Goal: Transaction & Acquisition: Book appointment/travel/reservation

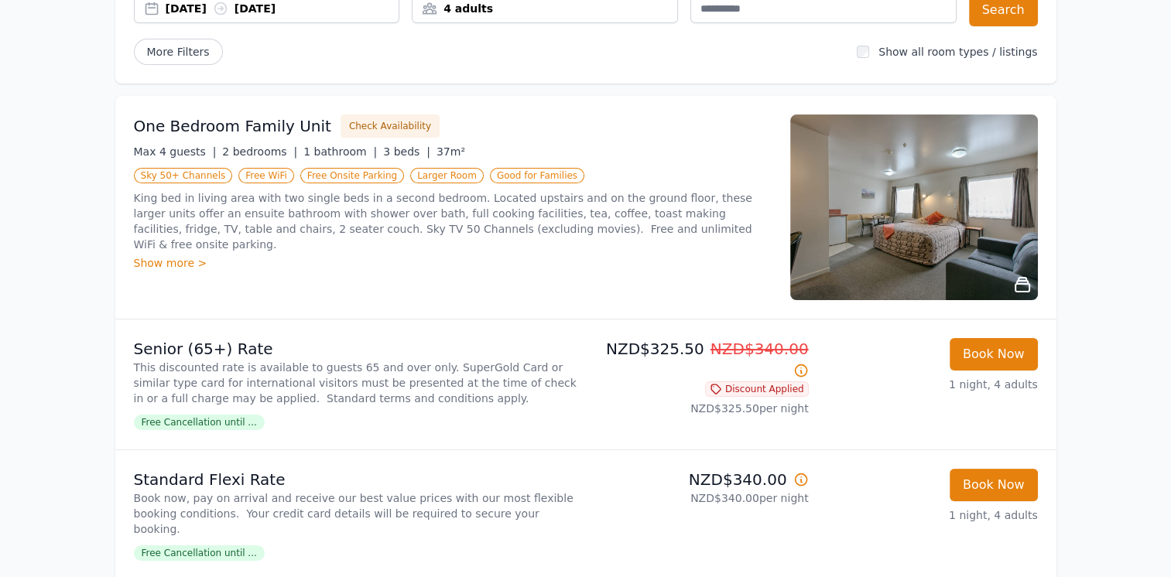
scroll to position [170, 0]
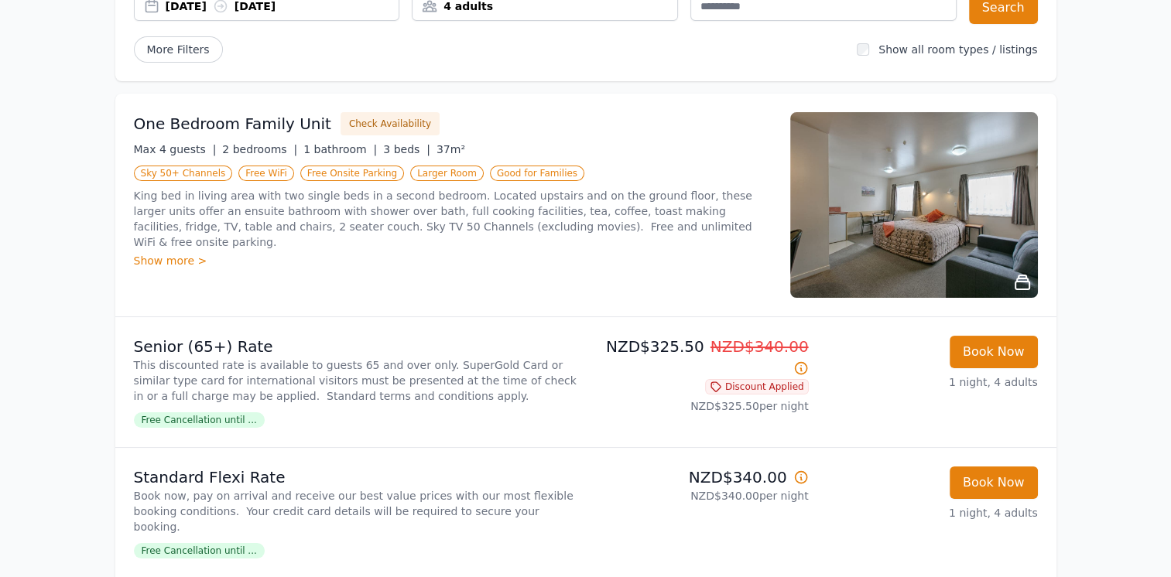
click at [176, 253] on div "Show more >" at bounding box center [453, 260] width 638 height 15
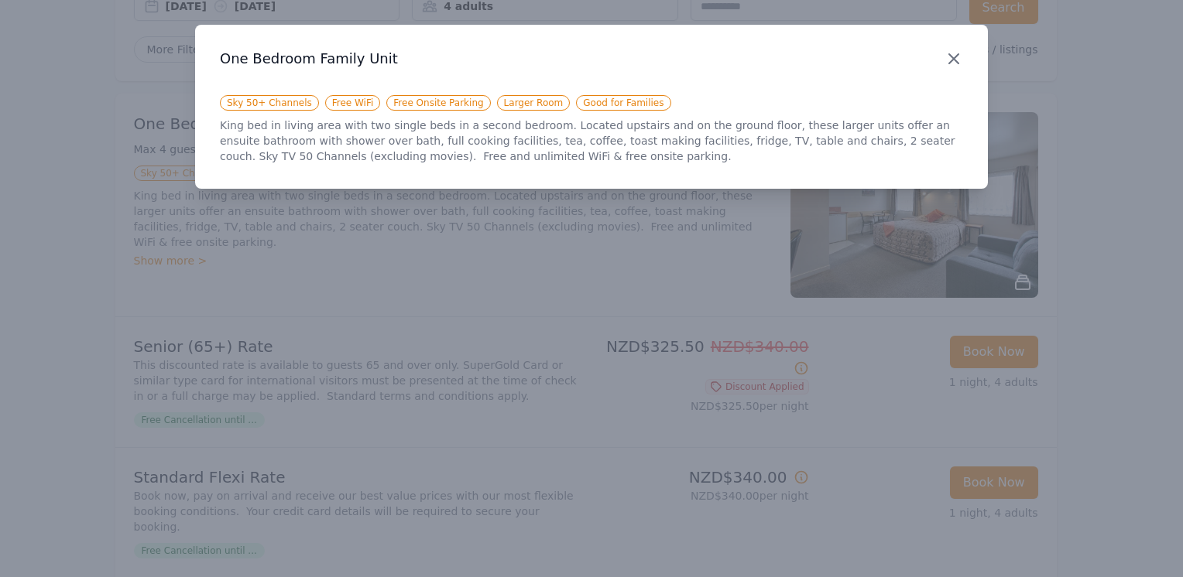
click at [949, 55] on icon "button" at bounding box center [953, 58] width 9 height 9
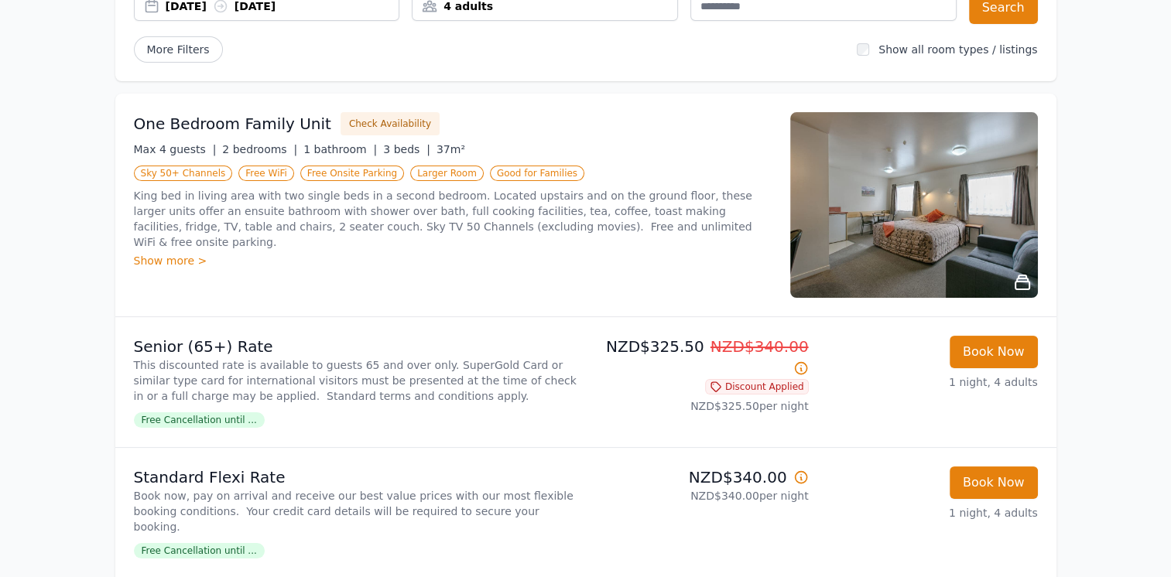
click at [966, 248] on img at bounding box center [914, 205] width 248 height 186
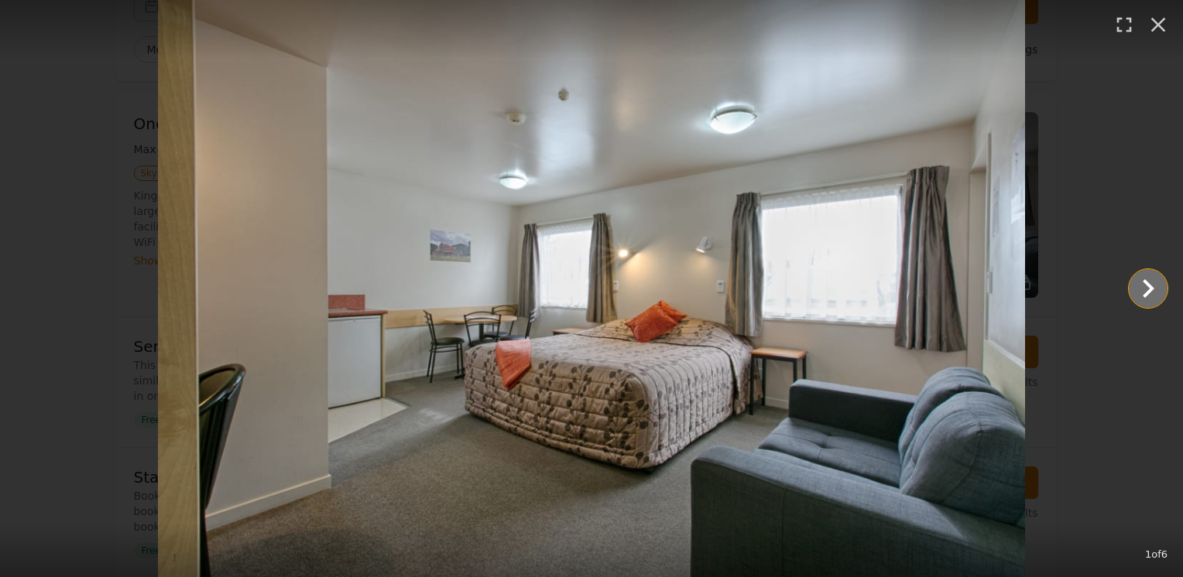
click at [1153, 291] on icon "Show slide 2 of 6" at bounding box center [1147, 288] width 37 height 37
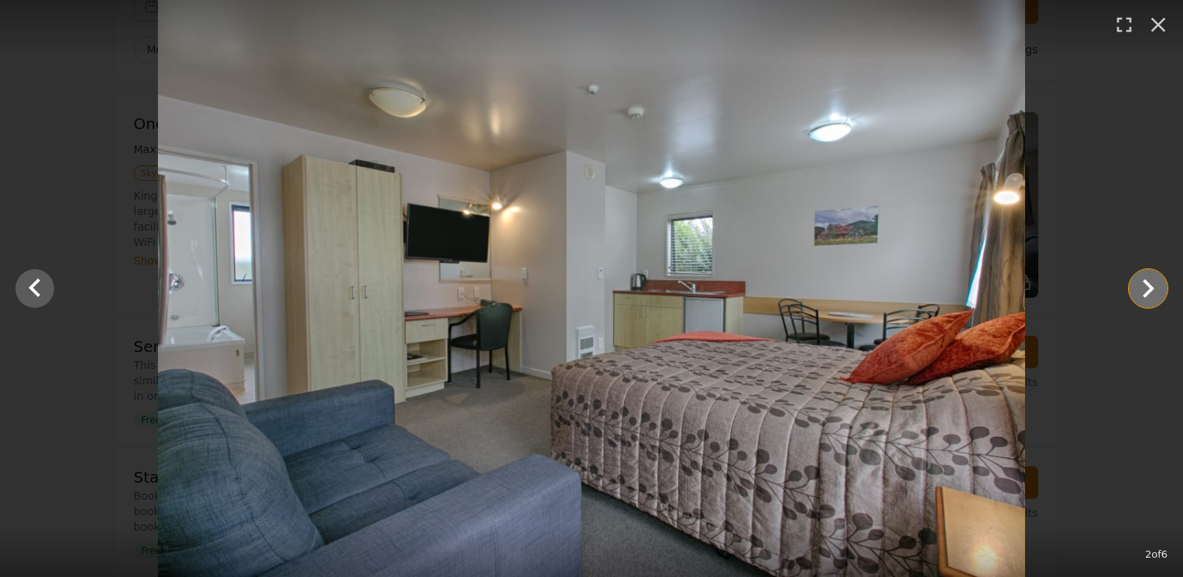
click at [1153, 291] on icon "Show slide 3 of 6" at bounding box center [1147, 288] width 37 height 37
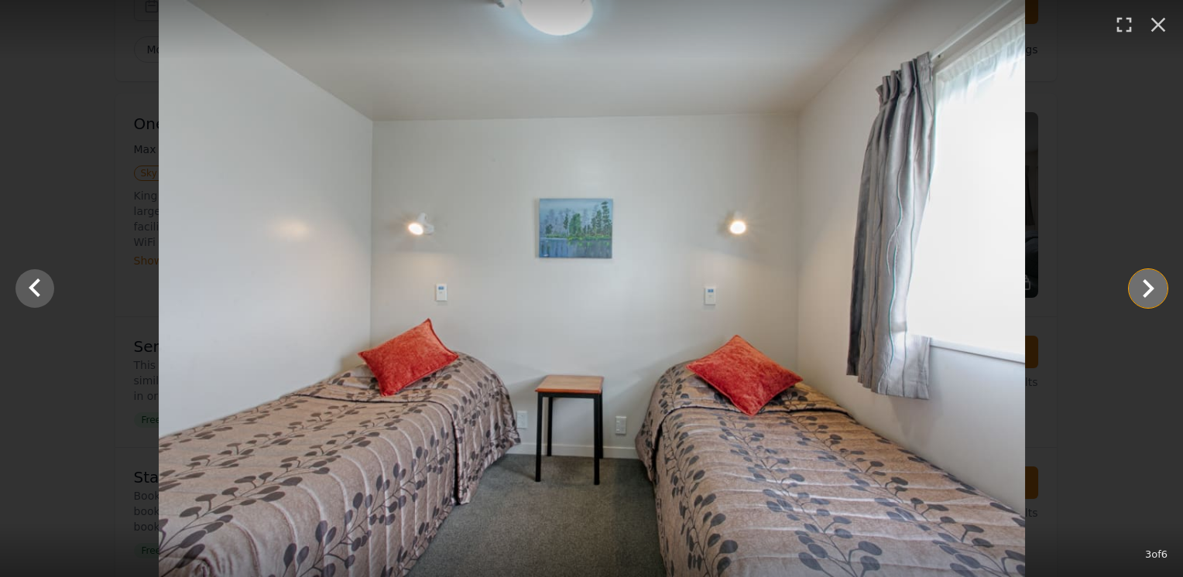
click at [1153, 291] on icon "Show slide 4 of 6" at bounding box center [1147, 288] width 37 height 37
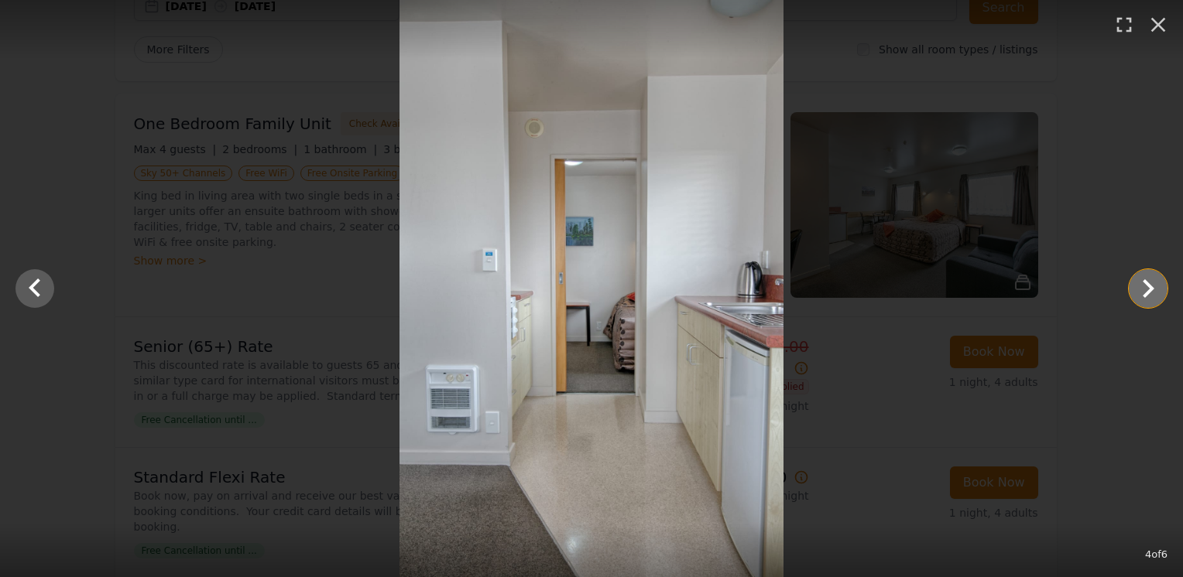
click at [1149, 293] on icon "Show slide 5 of 6" at bounding box center [1148, 288] width 12 height 19
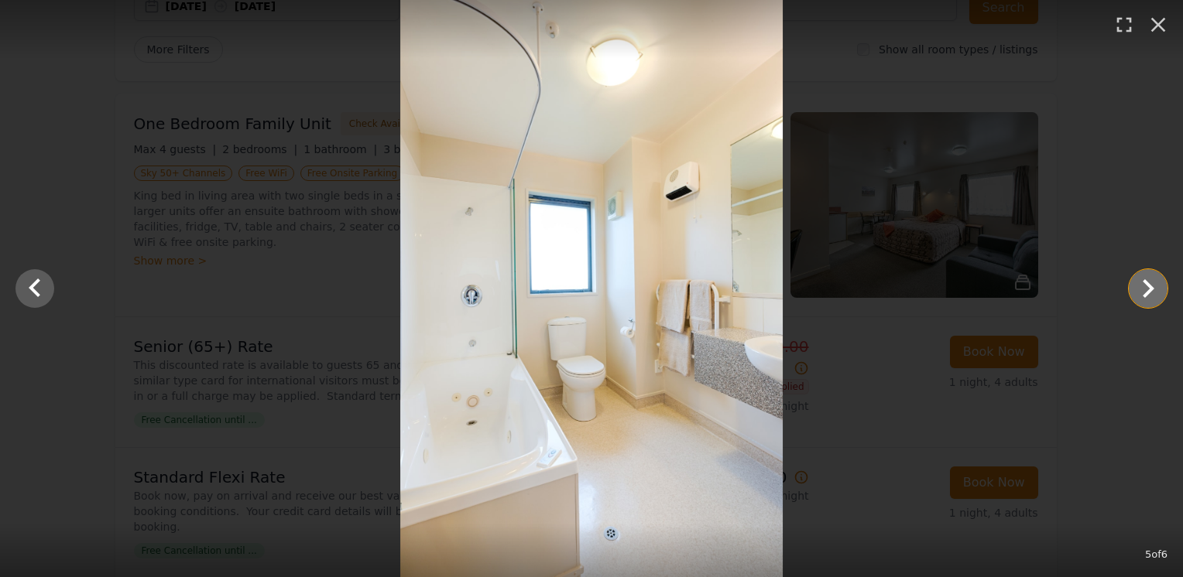
click at [1149, 293] on icon "Show slide 6 of 6" at bounding box center [1148, 288] width 12 height 19
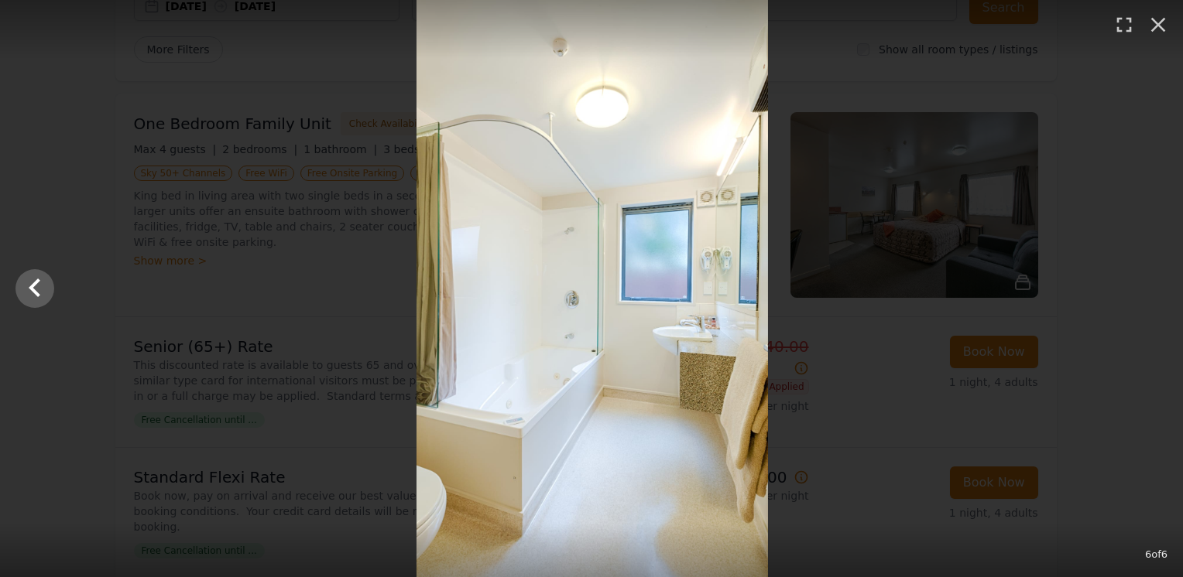
click at [1149, 293] on div at bounding box center [592, 288] width 1183 height 577
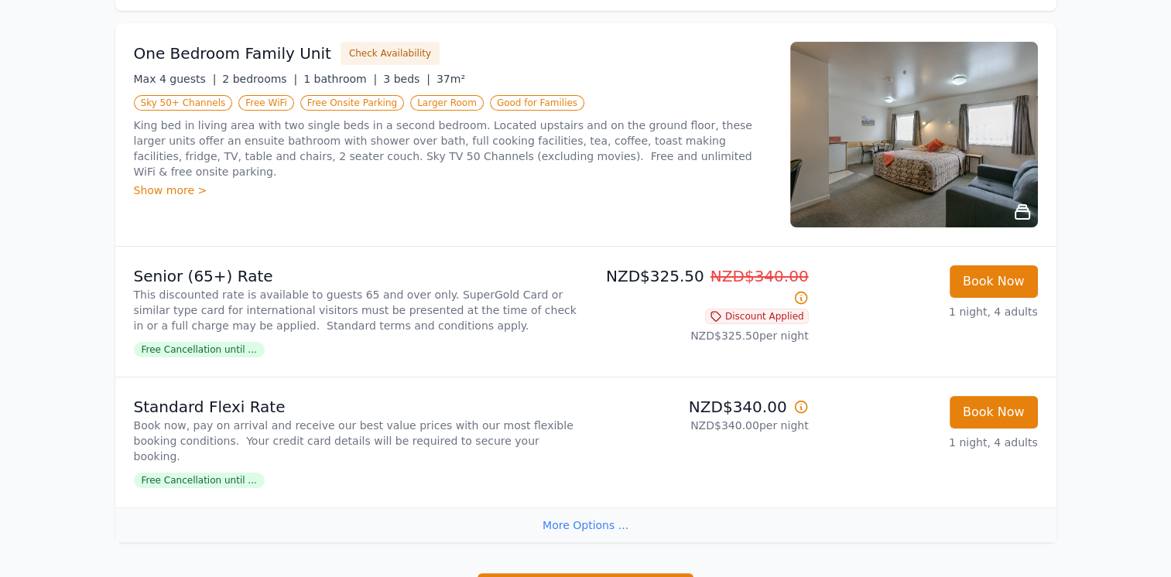
scroll to position [238, 0]
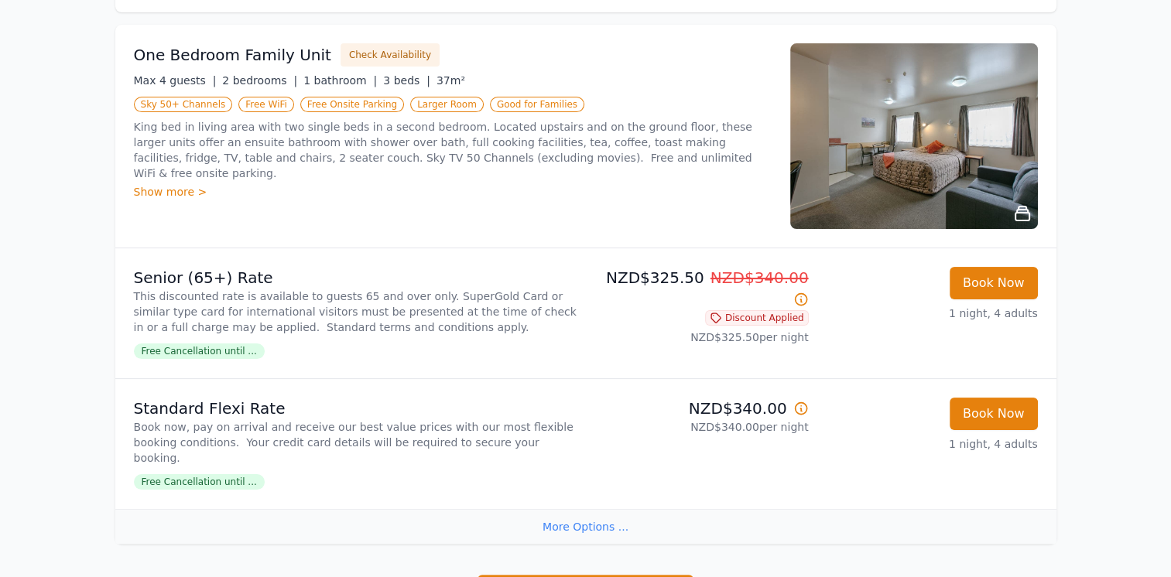
click at [981, 201] on img at bounding box center [914, 136] width 248 height 186
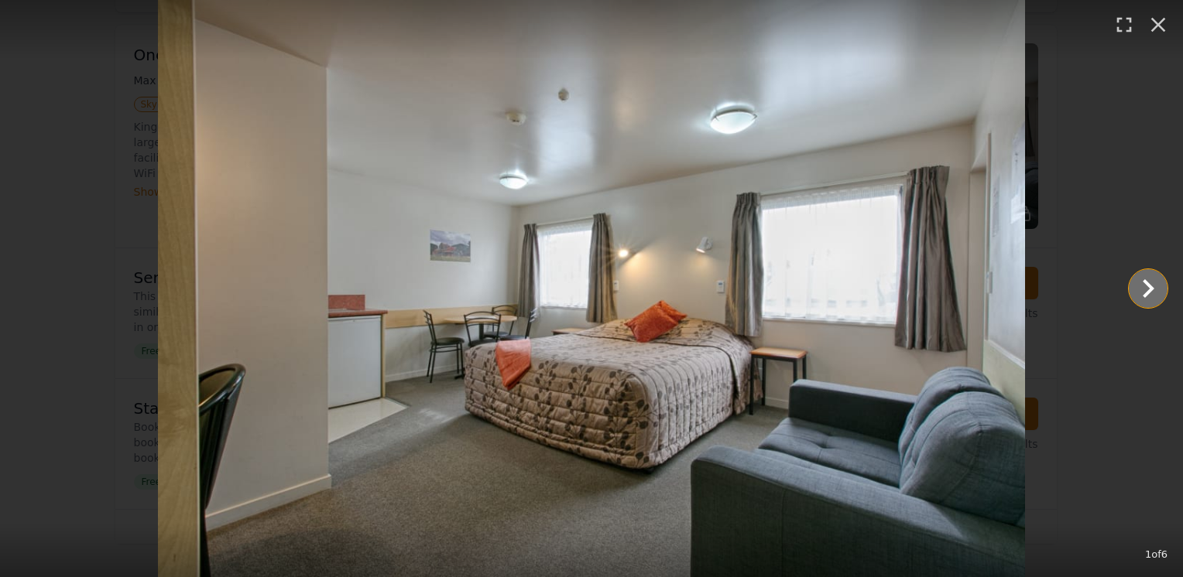
click at [1136, 299] on icon "Show slide 2 of 6" at bounding box center [1147, 288] width 37 height 37
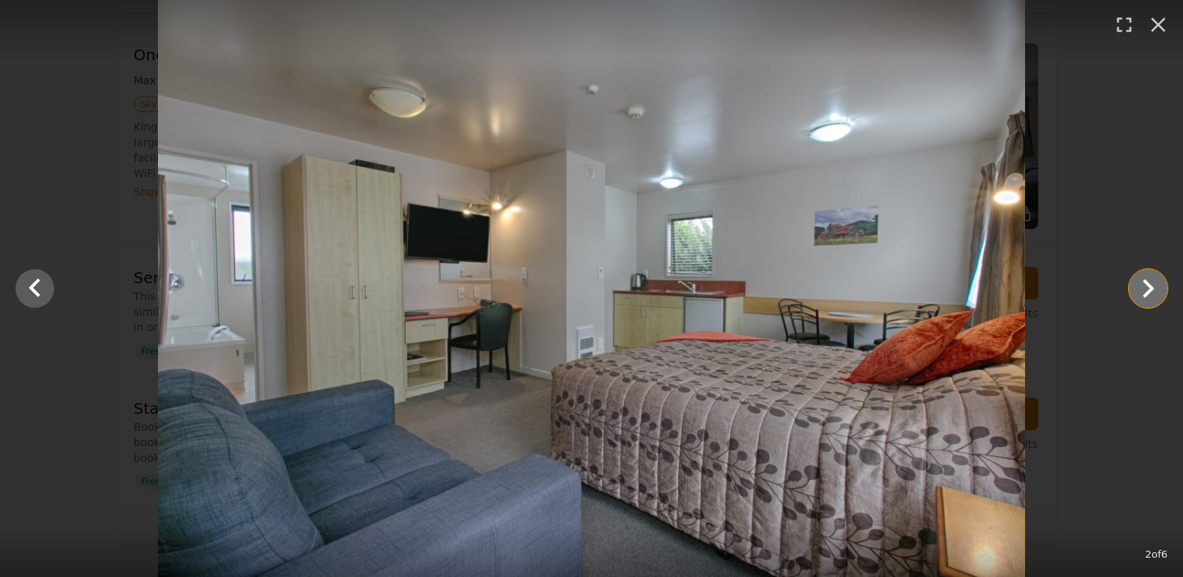
click at [1136, 299] on icon "Show slide 3 of 6" at bounding box center [1147, 288] width 37 height 37
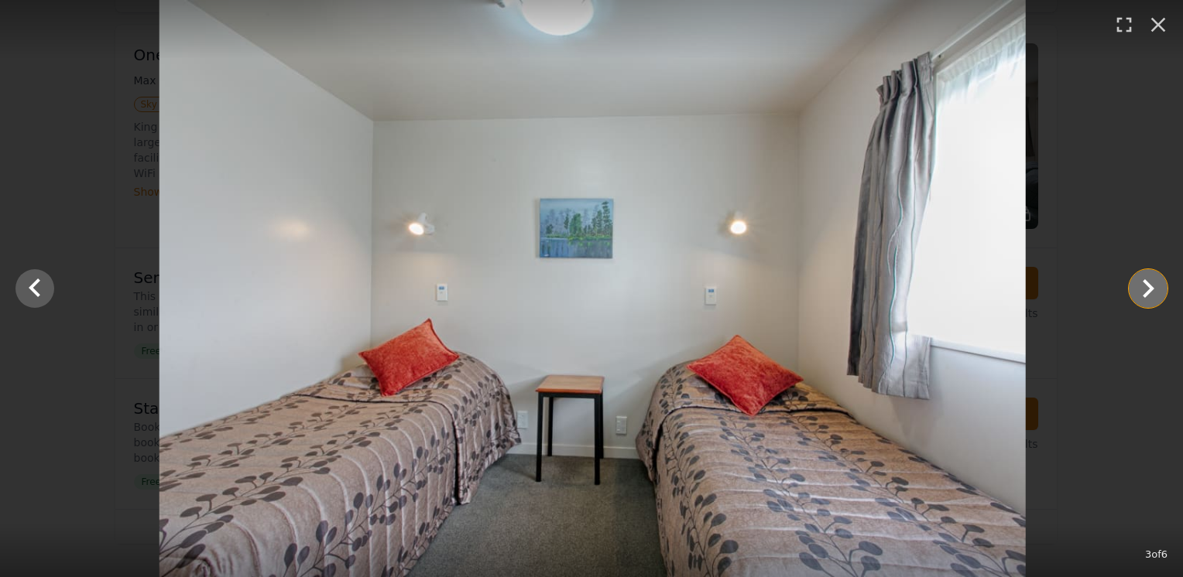
click at [1136, 299] on icon "Show slide 4 of 6" at bounding box center [1147, 288] width 37 height 37
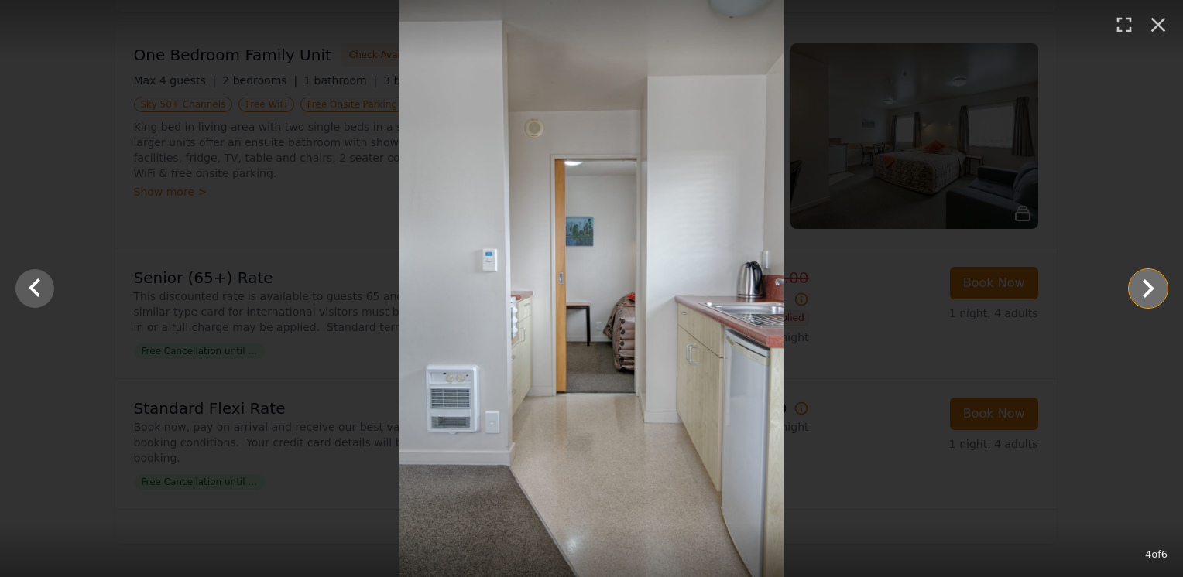
click at [1136, 299] on icon "Show slide 5 of 6" at bounding box center [1147, 288] width 37 height 37
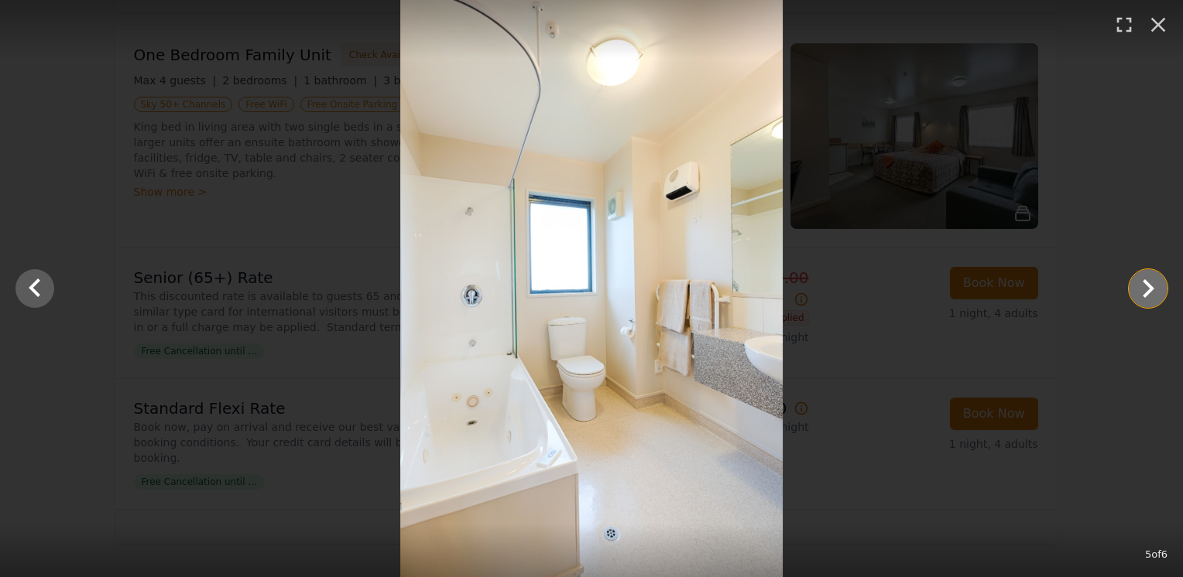
click at [1136, 299] on icon "Show slide 6 of 6" at bounding box center [1147, 288] width 37 height 37
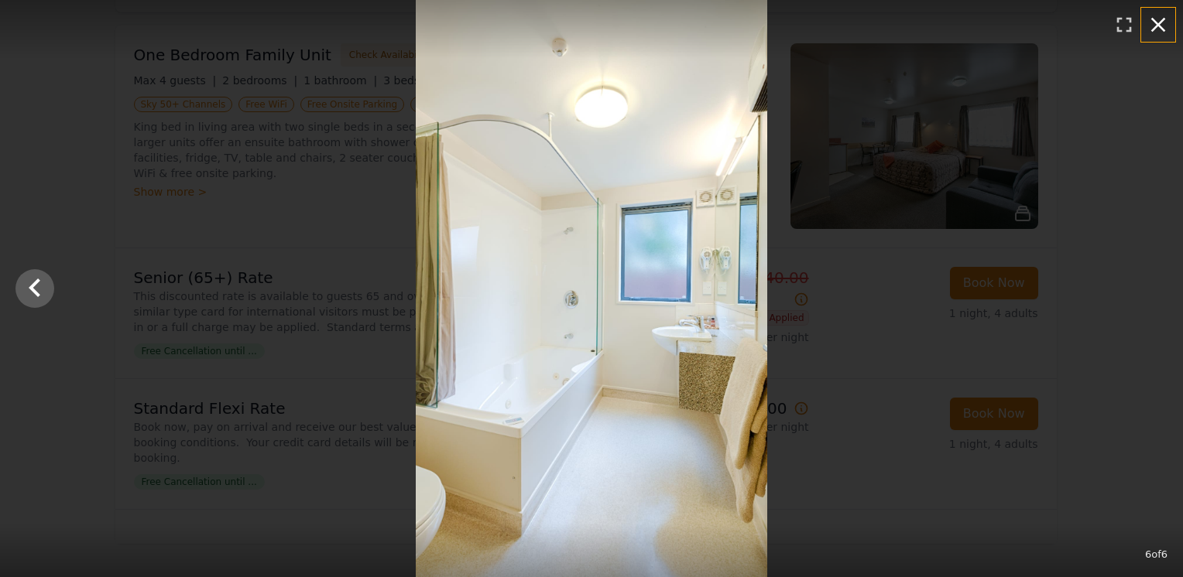
click at [1165, 22] on icon "button" at bounding box center [1157, 24] width 25 height 25
